Goal: Navigation & Orientation: Find specific page/section

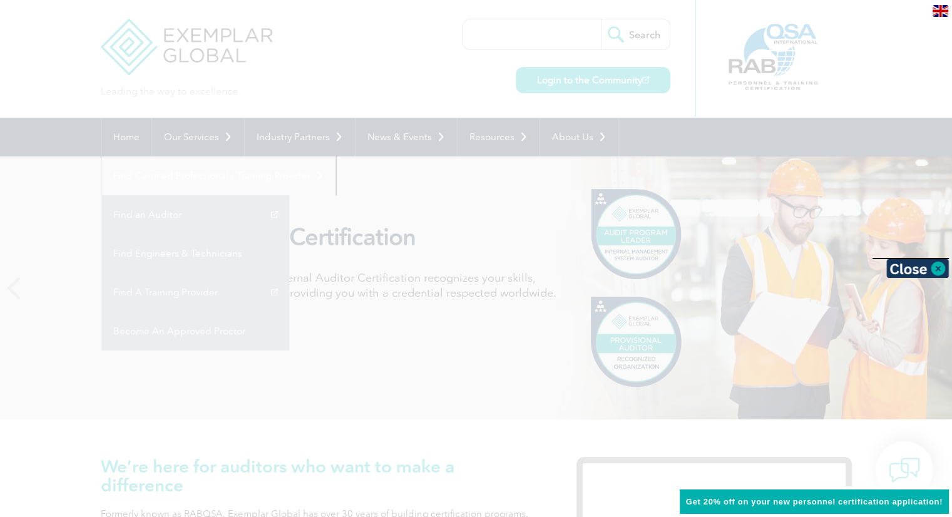
click at [654, 136] on div at bounding box center [476, 258] width 952 height 517
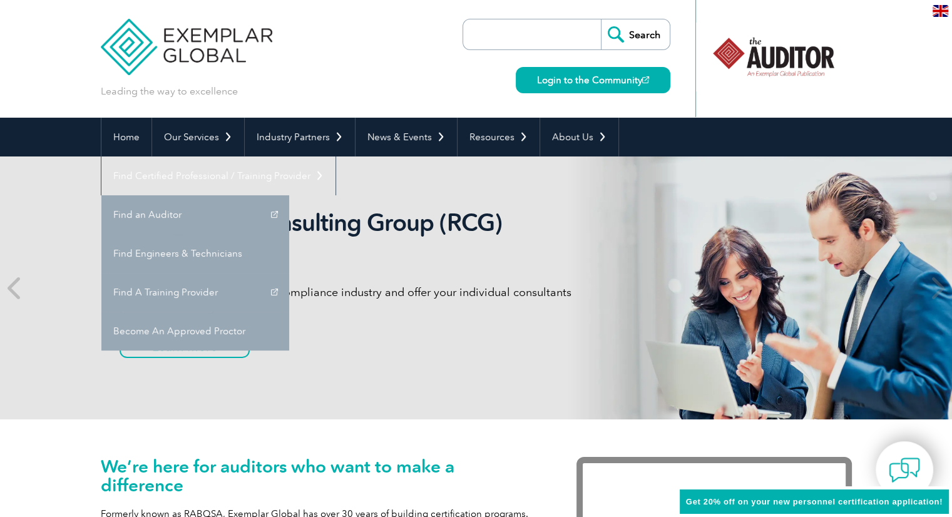
click at [289, 273] on link "Find A Training Provider" at bounding box center [195, 292] width 188 height 39
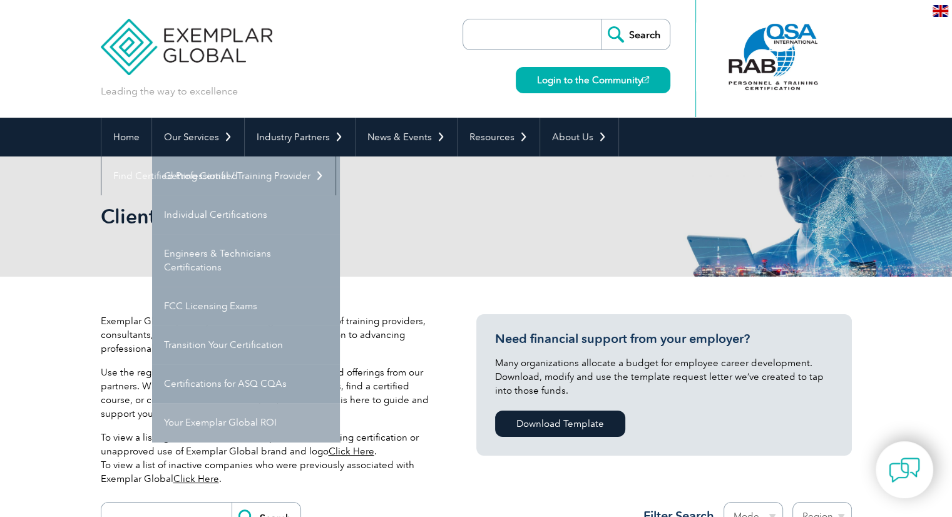
click at [220, 430] on link "Your Exemplar Global ROI" at bounding box center [246, 422] width 188 height 39
